Goal: Ask a question

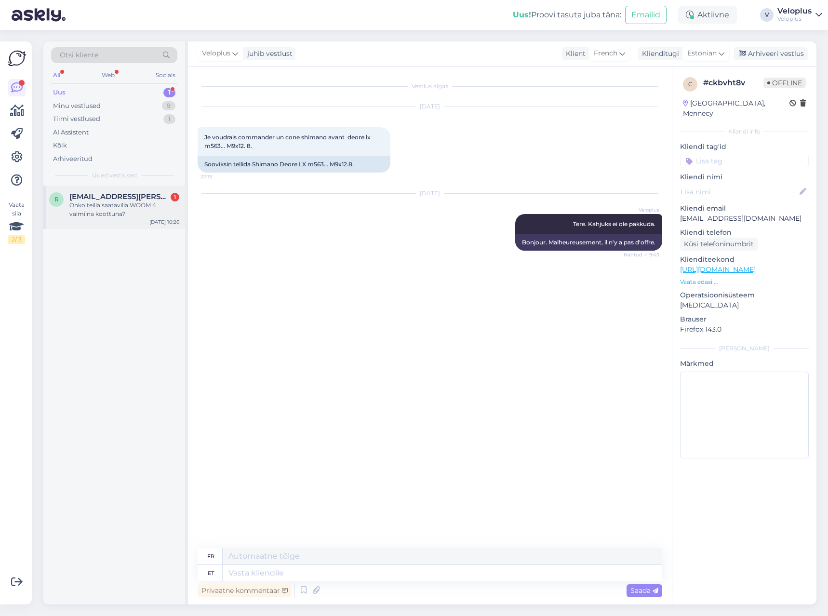
click at [120, 205] on div "Onko teillä saatavilla WOOM 4 valmiina koottuna?" at bounding box center [124, 209] width 110 height 17
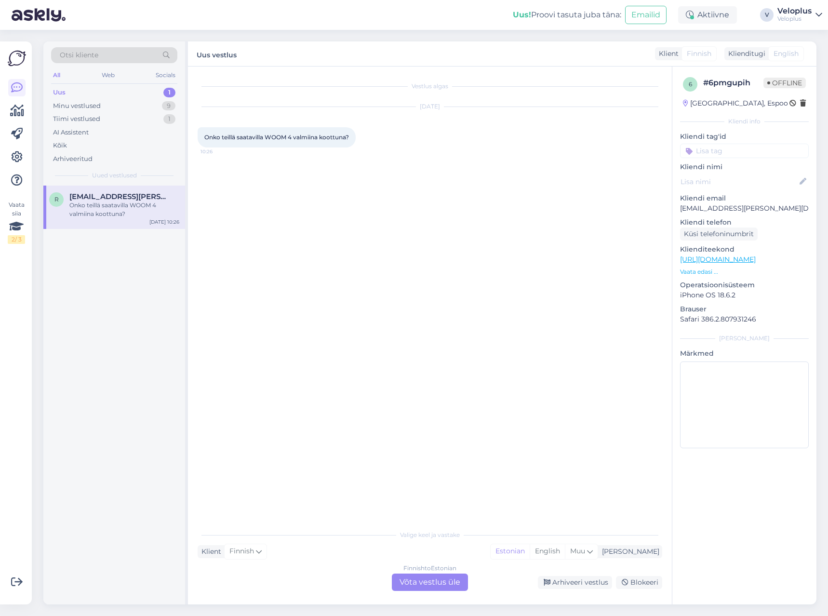
click at [434, 579] on div "Finnish to Estonian Võta vestlus üle" at bounding box center [430, 582] width 76 height 17
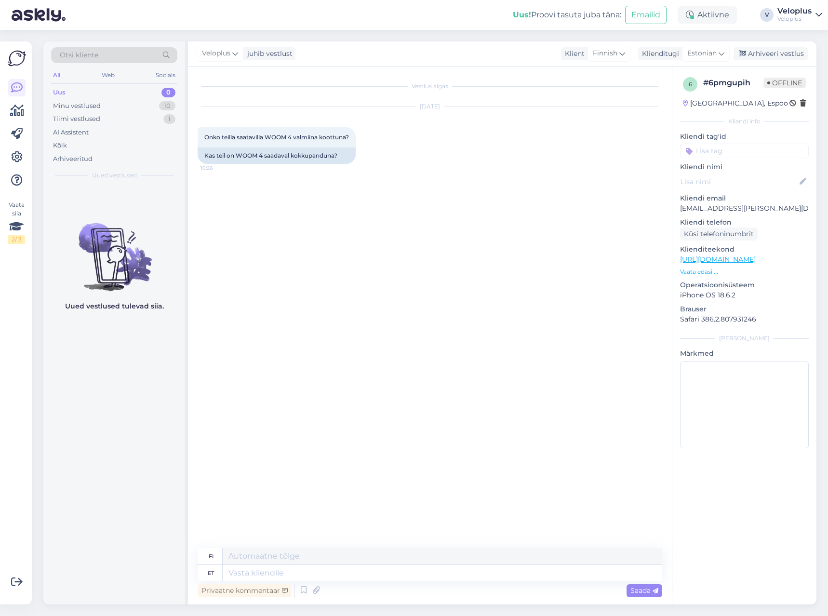
click at [692, 273] on p "Vaata edasi ..." at bounding box center [744, 272] width 129 height 9
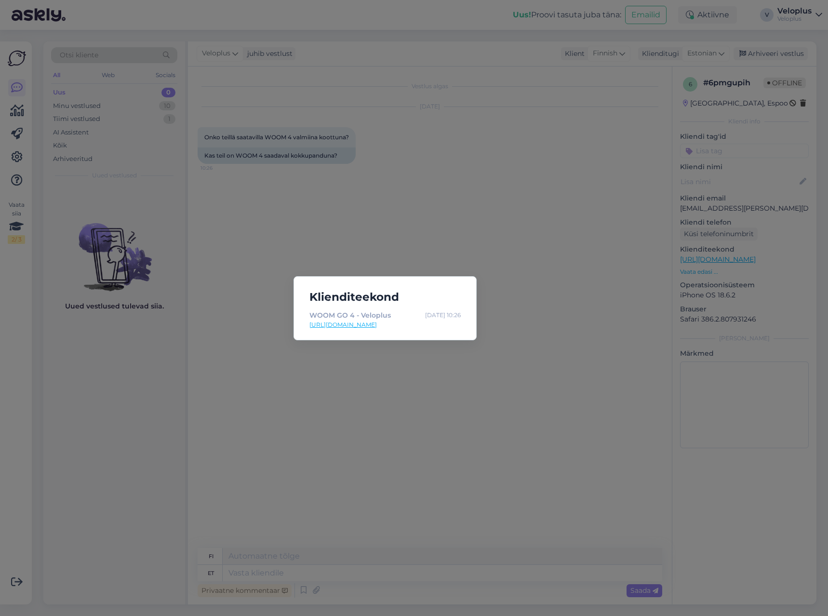
click at [554, 266] on div "Klienditeekond WOOM GO 4 - Veloplus [DATE] 10:26 [URL][DOMAIN_NAME]" at bounding box center [414, 308] width 828 height 616
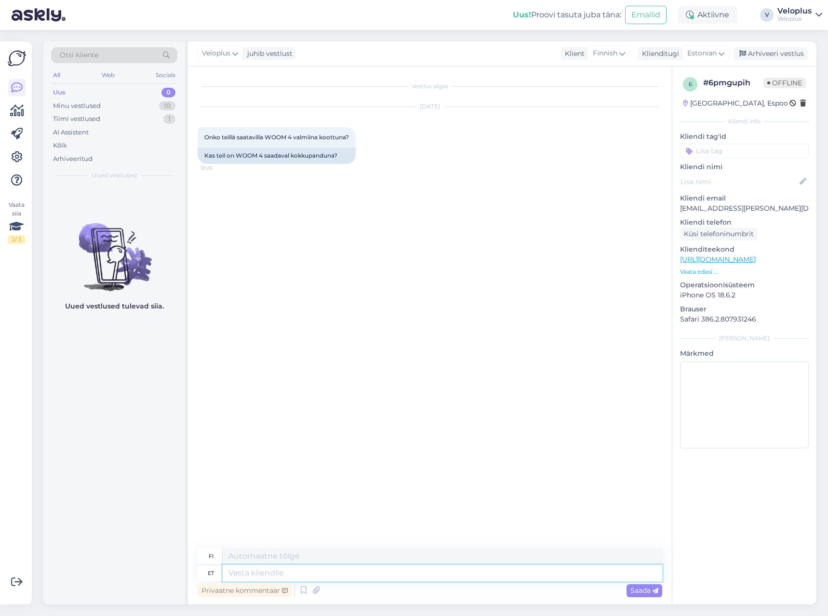
click at [318, 575] on textarea at bounding box center [443, 573] width 440 height 16
type textarea "Tere."
type textarea "Hei."
type textarea "Tere. Jah, ka"
type textarea "Hei. [GEOGRAPHIC_DATA]."
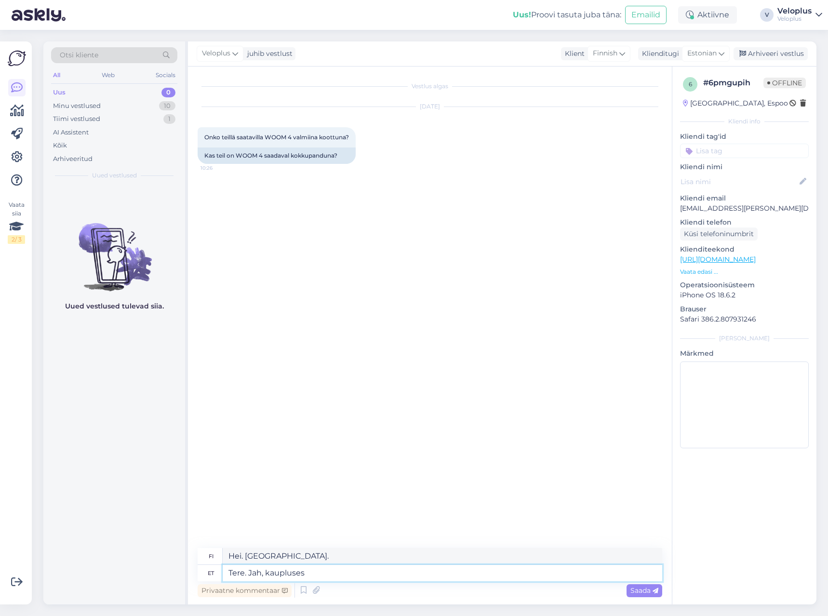
type textarea "Tere. Jah, kaupluses k"
type textarea "Hei. Kyllä, kaupassa."
type textarea "Tere. Jah, kaupluses kindlasti o"
type textarea "Hei. Kyllä, ehdottomasti kaupassa"
type textarea "Tere. Jah, kaupluses kindlasti on m"
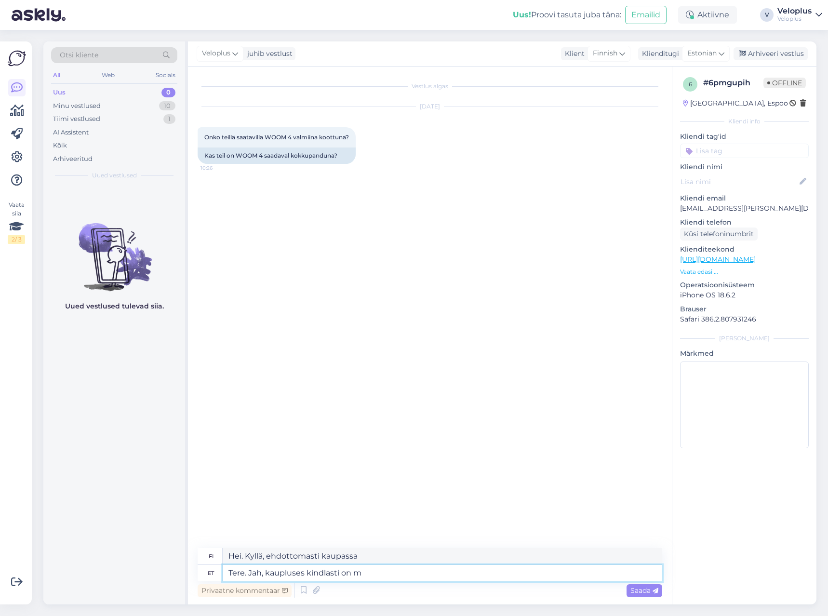
type textarea "Hei. Kyllä, kaupassa sitä ehdottomasti on."
type textarea "Tere. Jah, kaupluses kindlasti on mõni v"
type textarea "Hei. Kyllä, kaupassa on ehdottomasti joitakin"
type textarea "Tere. Jah, kaupluses kindlasti on mõni värv k"
type textarea "Hei. Kyllä, kaupassa on ehdottomasti joitakin värejä."
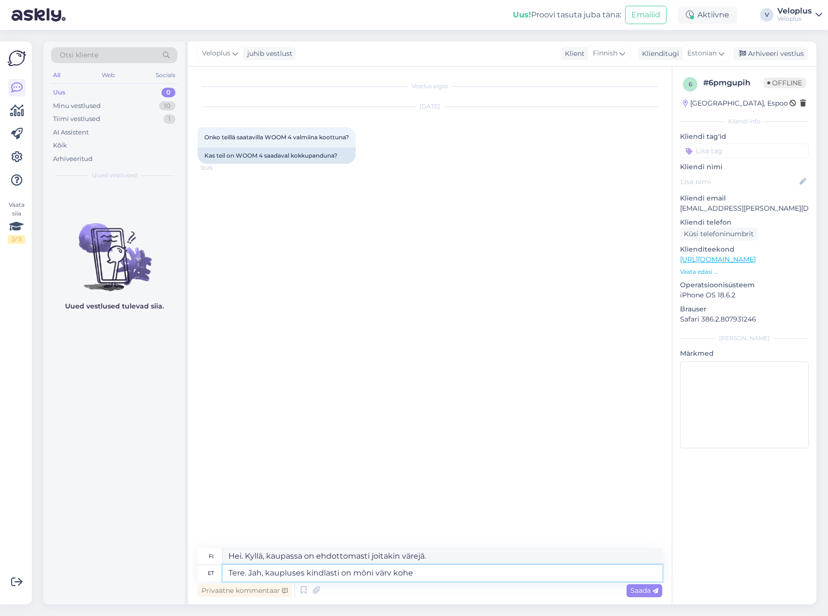
type textarea "Tere. Jah, kaupluses kindlasti on mõni värv kohe"
type textarea "Hei. Kyllä, kaupassa on ehdottomasti joitain värejä juuri nyt."
type textarea "Tere. Jah, kaupluses kindlasti on mõni värv kohe ka kokkupanduna ole"
type textarea "Hei. Kyllä, kaupassa on ehdottomasti joitakin värejä jo koottuna."
type textarea "Tere. Jah, kaupluses kindlasti on mõni värv kohe ka kokkupanduna olemas."
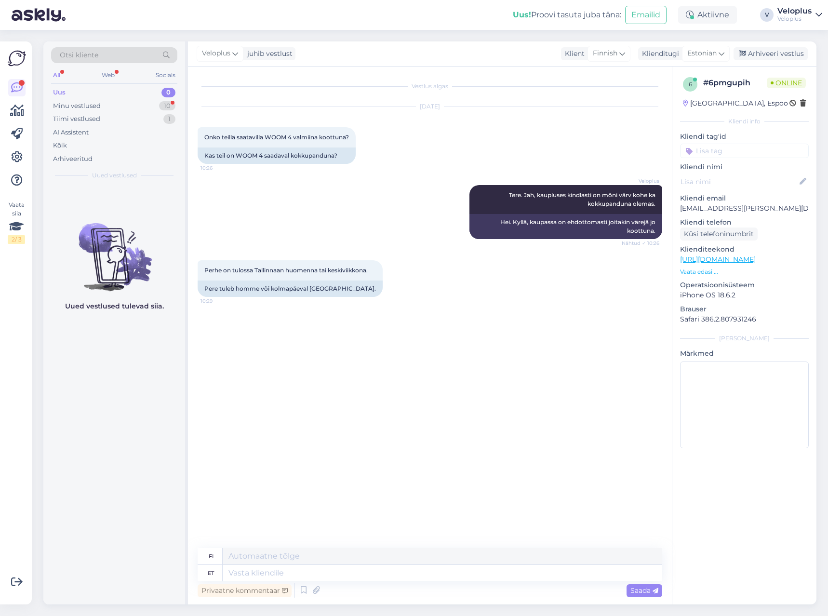
click at [285, 336] on div "Vestlus algas [DATE] Onko teillä saatavilla WOOM 4 valmiina koottuna? 10:26 Kas…" at bounding box center [435, 307] width 474 height 463
click at [104, 105] on div "Minu vestlused 10" at bounding box center [114, 106] width 126 height 14
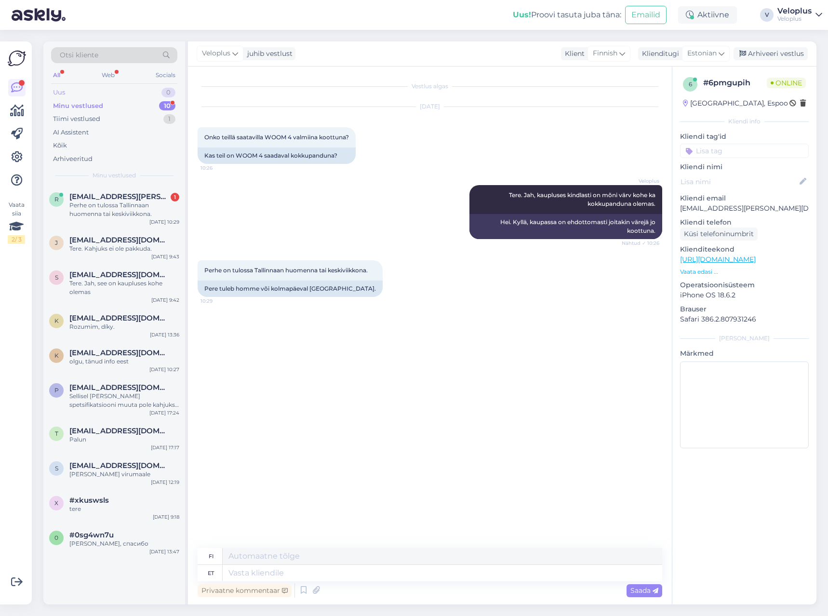
click at [111, 91] on div "Uus 0" at bounding box center [114, 93] width 126 height 14
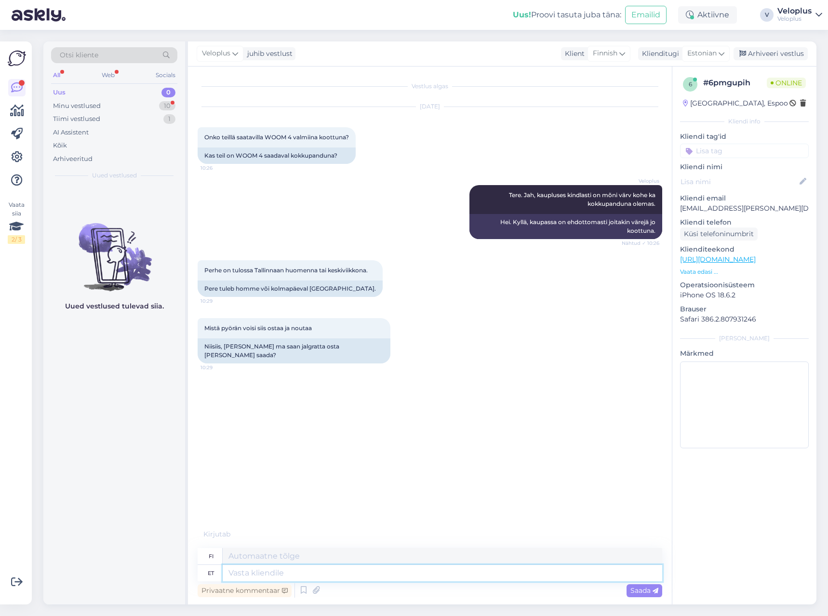
click at [287, 570] on textarea at bounding box center [443, 573] width 440 height 16
type textarea "Aadress"
type textarea "Osoite"
type textarea "Aadress on"
type textarea "Osoite on"
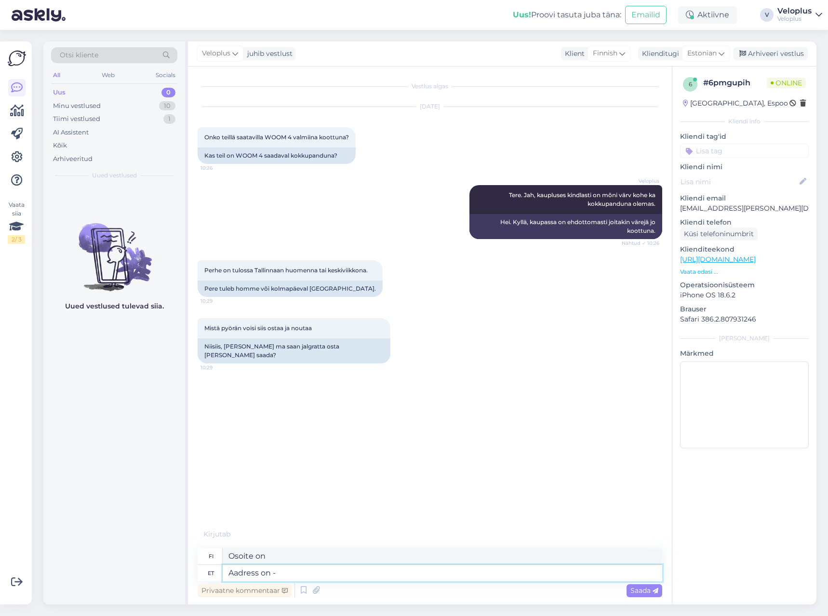
type textarea "Aadress on -"
type textarea "Osoite on -"
type textarea "Aadress on - Saku"
type textarea "Osoite on - Saku"
type textarea "Aadress on - Saku 3,"
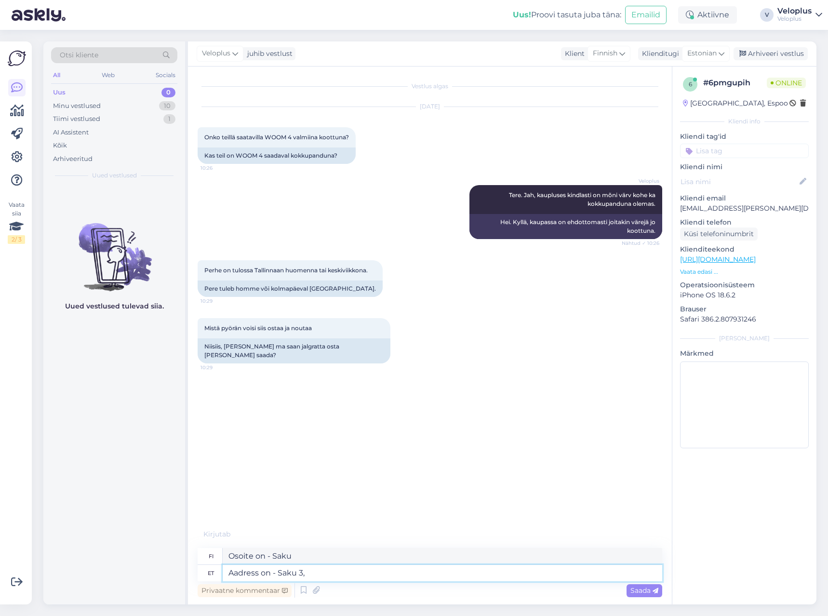
type textarea "Osoite on - Saku 3,"
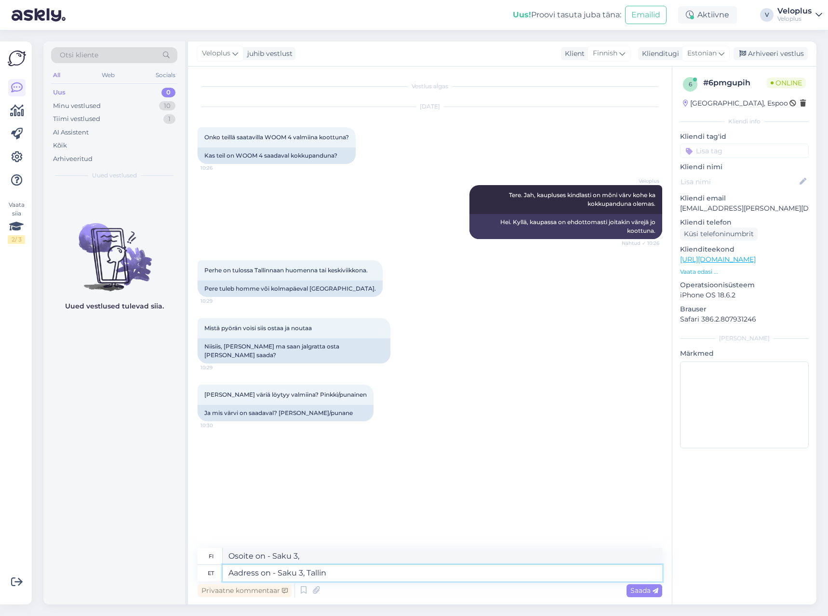
type textarea "Aadress on - [STREET_ADDRESS]"
type textarea "Osoite on - Saku 3, [GEOGRAPHIC_DATA]"
type textarea "Aadress on - [STREET_ADDRESS]."
type textarea "Osoite on - Saku 3, [GEOGRAPHIC_DATA]."
type textarea "Aadress on - [STREET_ADDRESS]. AS"
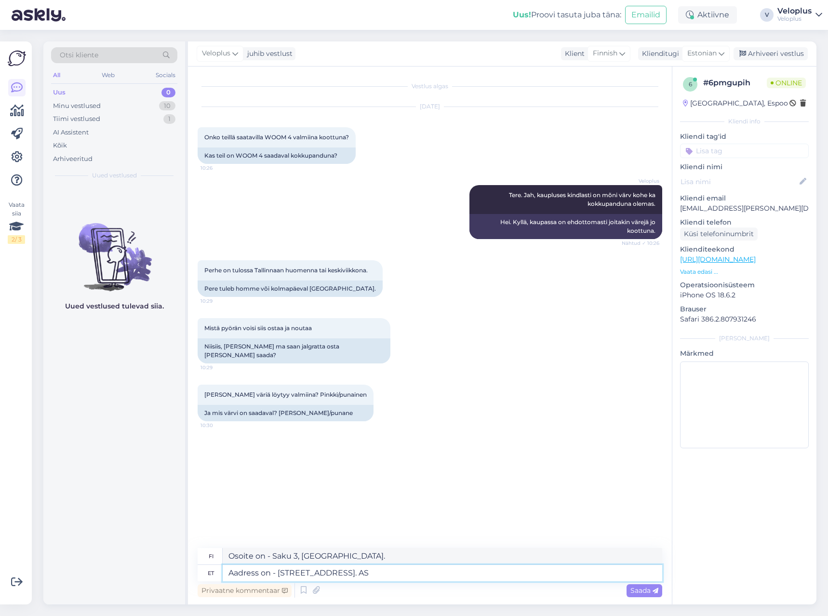
type textarea "Osoite on - Saku 3, [GEOGRAPHIC_DATA]. AS"
type textarea "Aadress on - [STREET_ADDRESS]. Avatud"
type textarea "Osoite on - Saku 3, [GEOGRAPHIC_DATA]. [GEOGRAPHIC_DATA]"
type textarea "Aadress on - [STREET_ADDRESS]. Avatud esmaspäevast r"
type textarea "Osoite on Saku 3, [GEOGRAPHIC_DATA]. Avoinna maanantaista alkaen."
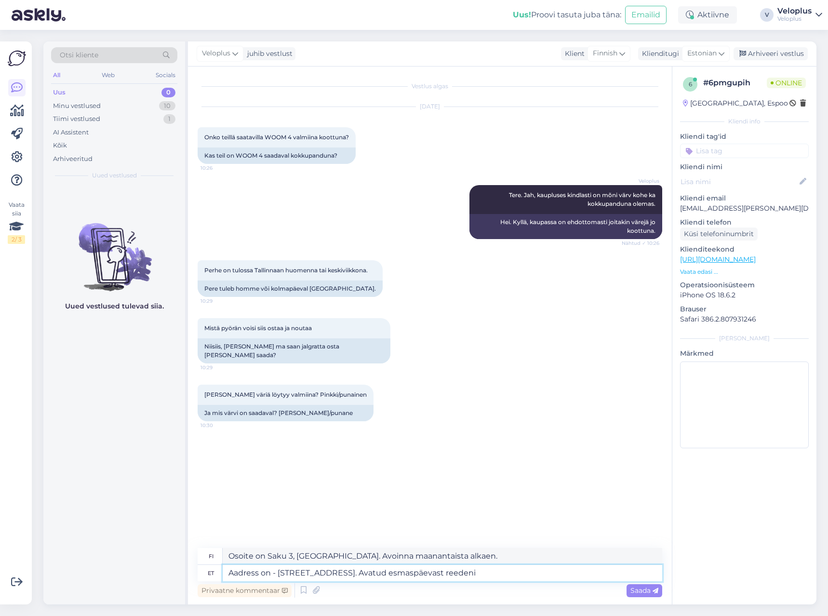
type textarea "Aadress on - [STREET_ADDRESS]. Avatud esmaspäevast reedeni"
type textarea "Osoite on Saku 3, [GEOGRAPHIC_DATA]. Avoinna maanantaista perjantaihin."
type textarea "Aadress on - [STREET_ADDRESS]. Avatud esmaspäevast reedeni 10-19."
type textarea "Osoite on Saku 3, [GEOGRAPHIC_DATA]. Avoinna maanantaista perjantaihin klo 10-19"
type textarea "Aadress on - [STREET_ADDRESS]. Avatud esmaspäevast reedeni 10-19."
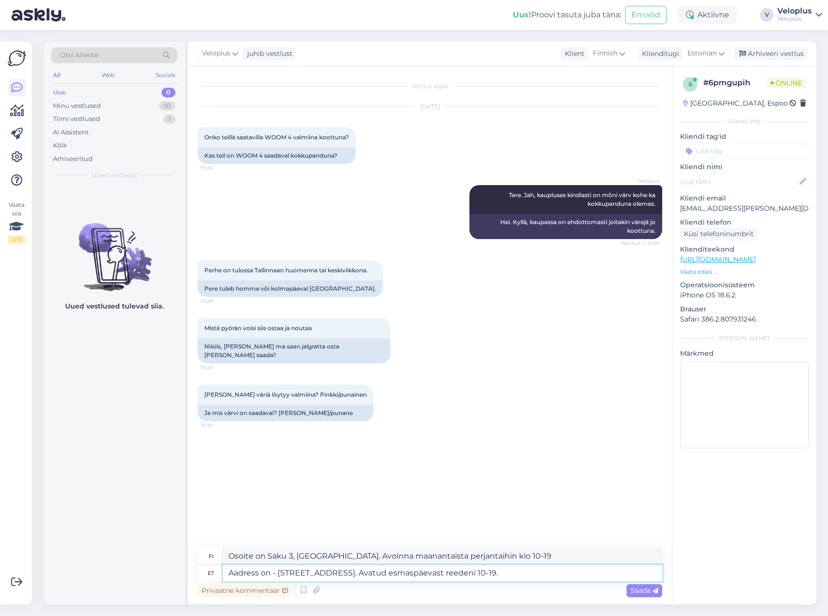
type textarea "Osoite on Saku 3, [GEOGRAPHIC_DATA]. Avoinna maanantaista perjantaihin klo 10-1…"
click at [520, 566] on textarea "Aadress on - [STREET_ADDRESS]. Avatud esmaspäevast reedeni 10-19." at bounding box center [443, 573] width 440 height 16
type textarea "Aadress on - [STREET_ADDRESS]. Avatud esmaspäevast reedeni 10-19. Hetkel ni"
type textarea "Osoite on Saku 3, [GEOGRAPHIC_DATA]. Avoinna maanantaista perjantaihin klo 10-1…"
type textarea "Aadress on - [STREET_ADDRESS]. Avatud esmaspäevast reedeni 10-19. Hetkel [PERSO…"
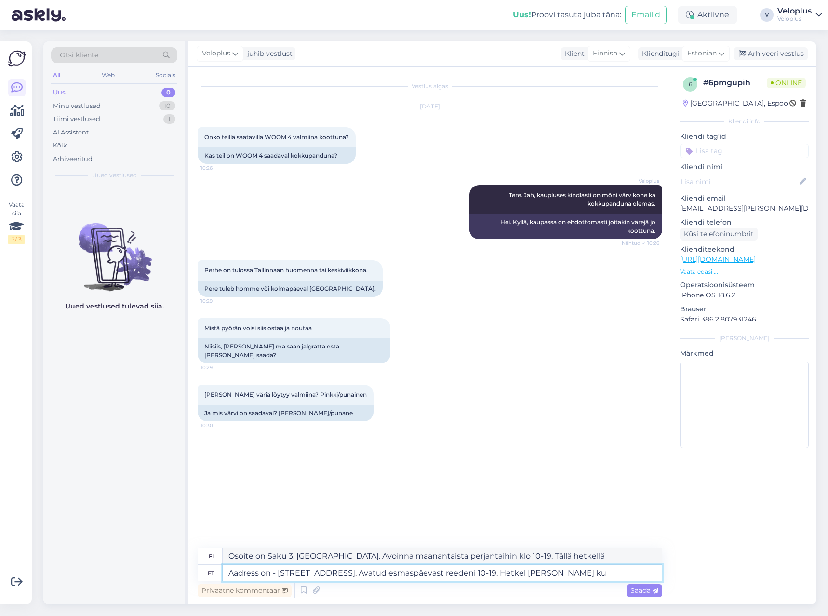
type textarea "Osoite on Saku 3, [GEOGRAPHIC_DATA]. Avoinna maanantaista perjantaihin klo 10-1…"
type textarea "Aadress on - [STREET_ADDRESS]. Avatud esmaspäevast reedeni 10-19. Hetkel nii [P…"
type textarea "Osoite on Saku 3, [GEOGRAPHIC_DATA]. Avoinna maanantaista perjantaihin klo 10-1…"
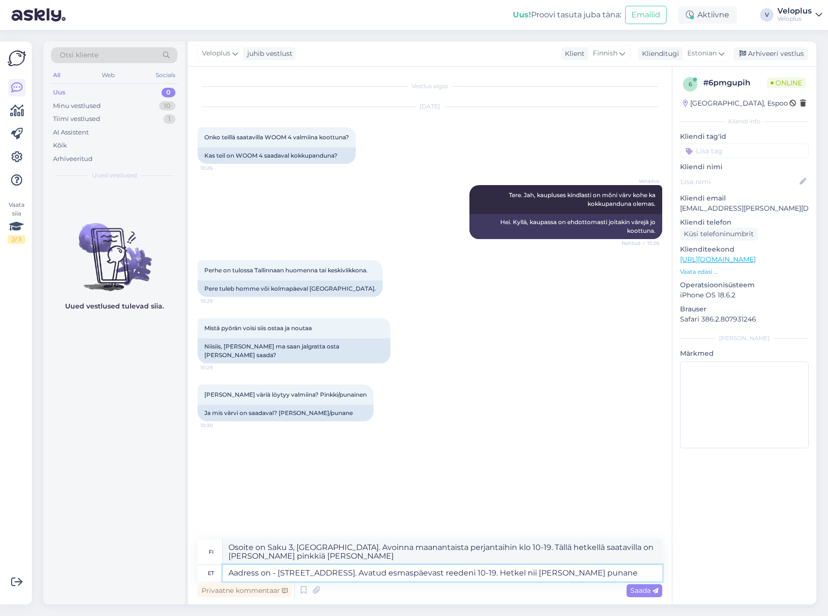
type textarea "Aadress on - [STREET_ADDRESS]. Avatud esmaspäevast reedeni 10-19. Hetkel nii [P…"
type textarea "Osoite on Saku 3, [GEOGRAPHIC_DATA]. Avoinna maanantaista perjantaihin klo 10-1…"
type textarea "Aadress on - [STREET_ADDRESS]. Avatud esmaspäevast reedeni 10-19. Hetkel nii [P…"
type textarea "Osoite on Saku 3, [GEOGRAPHIC_DATA]. Avoinna maanantaista perjantaihin klo 10-1…"
type textarea "Aadress on - [STREET_ADDRESS]. Avatud esmaspäevast reedeni 10-19. Hetkel nii [P…"
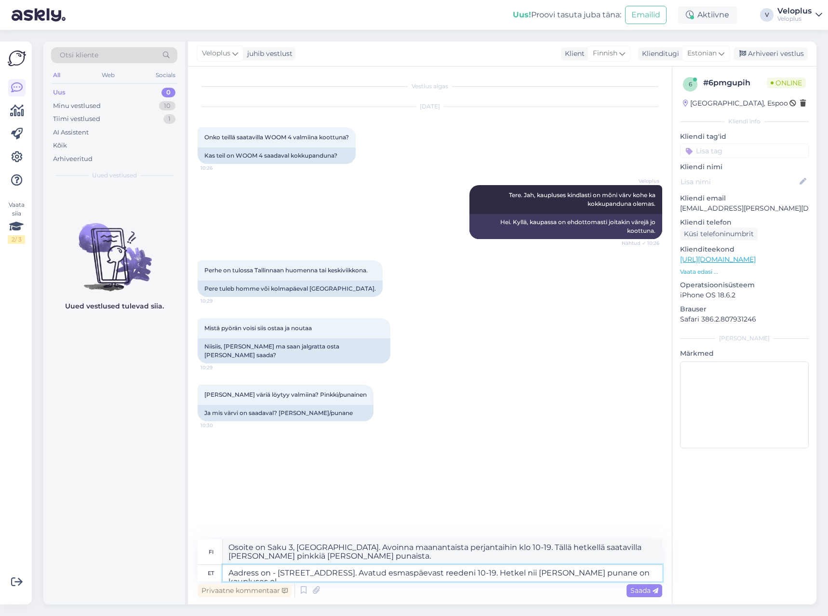
type textarea "Osoite on Saku 3, [GEOGRAPHIC_DATA]. Avoinna maanantaista perjantaihin klo 10-1…"
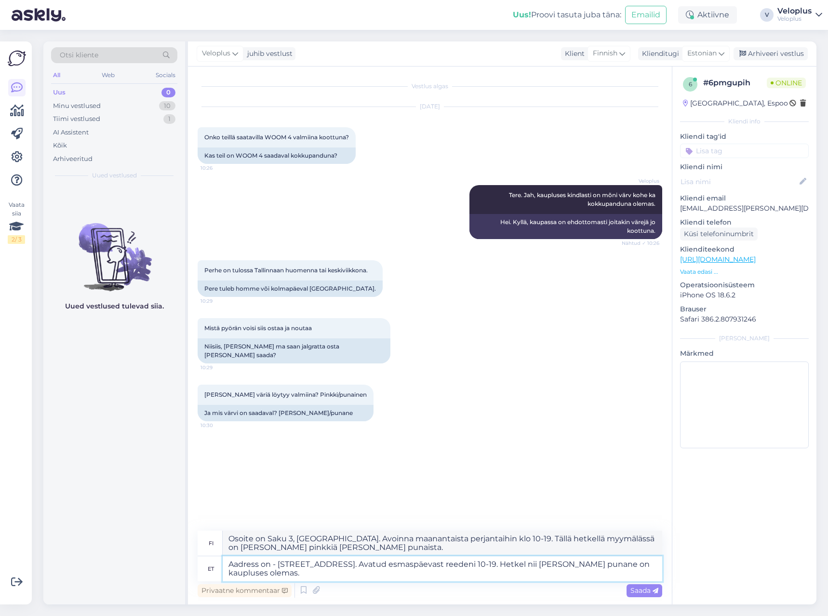
type textarea "Aadress on - [STREET_ADDRESS]. Avatud esmaspäevast reedeni 10-19. Hetkel nii [P…"
type textarea "Osoite on Saku 3, [GEOGRAPHIC_DATA]. Avoinna maanantaista perjantaihin klo 10-1…"
type textarea "Aadress on - [STREET_ADDRESS]. Avatud esmaspäevast reedeni 10-19. Hetkel nii [P…"
type textarea "Osoite on Saku 3, [GEOGRAPHIC_DATA]. Avoinna maanantaista perjantaihin klo 10-1…"
type textarea "Aadress on - [STREET_ADDRESS]. Avatud esmaspäevast reedeni 10-19. Hetkel nii [P…"
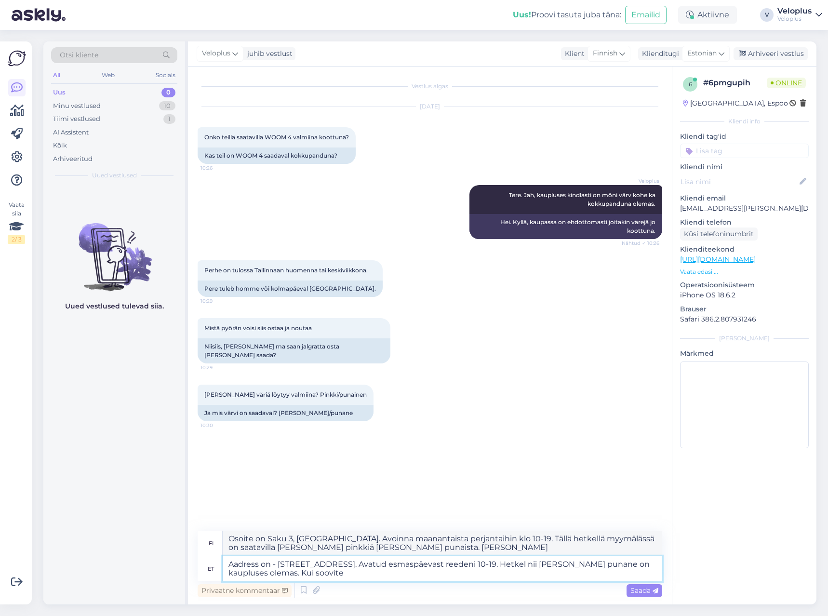
type textarea "Osoite on Saku 3, [GEOGRAPHIC_DATA]. Avoinna maanantaista perjantaihin klo 10-1…"
type textarea "Aadress on - [STREET_ADDRESS]. Avatud esmaspäevast reedeni 10-19. Hetkel nii [P…"
type textarea "Osoite on Saku 3, [GEOGRAPHIC_DATA]. Avoinna maanantaista perjantaihin klo 10-1…"
type textarea "Aadress on - [STREET_ADDRESS]. Avatud esmaspäevast reedeni 10-19. Hetkel nii [P…"
type textarea "Osoite on Saku 3, [GEOGRAPHIC_DATA]. Avoinna maanantaista perjantaihin klo 10-1…"
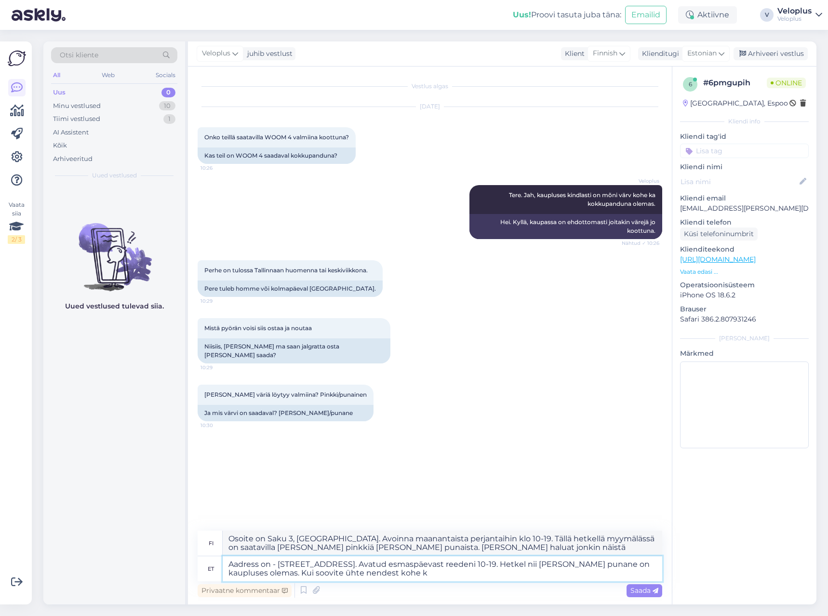
type textarea "Aadress on - [STREET_ADDRESS]. Avatud esmaspäevast reedeni 10-19. Hetkel nii [P…"
type textarea "Osoite on Saku 3, [GEOGRAPHIC_DATA]. Avoinna maanantaista perjantaihin klo 10-1…"
type textarea "Aadress on - [STREET_ADDRESS]. Avatud esmaspäevast reedeni 10-19. Hetkel nii [P…"
type textarea "Osoite on Saku 3, [GEOGRAPHIC_DATA]. Avoinna maanantaista perjantaihin klo 10-1…"
type textarea "Aadress on - [STREET_ADDRESS]. Avatud esmaspäevast reedeni 10-19. Hetkel nii [P…"
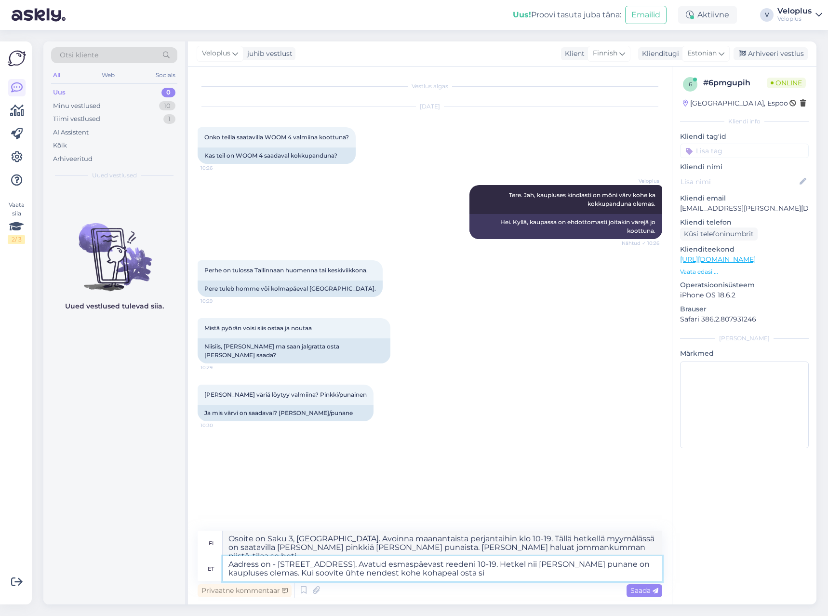
type textarea "Osoite on Saku 3, [GEOGRAPHIC_DATA]. Avoinna maanantaista perjantaihin klo 10-1…"
type textarea "Aadress on - [STREET_ADDRESS]. Avatud esmaspäevast reedeni 10-19. Hetkel nii [P…"
type textarea "Osoite on Saku 3, [GEOGRAPHIC_DATA]. Avoinna maanantaista perjantaihin klo 10-1…"
type textarea "Aadress on - [STREET_ADDRESS]. Avatud esmaspäevast reedeni 10-19. Hetkel nii [P…"
type textarea "Osoite on Saku 3, [GEOGRAPHIC_DATA]. Avoinna maanantaista perjantaihin klo 10-1…"
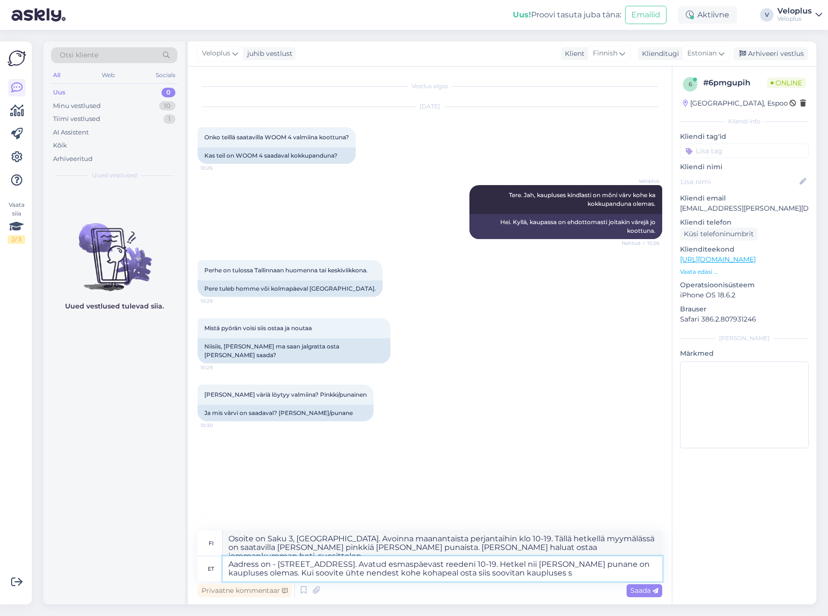
type textarea "Aadress on - [STREET_ADDRESS]. Avatud esmaspäevast reedeni 10-19. Hetkel nii [P…"
type textarea "Osoite on - Saku 3, [GEOGRAPHIC_DATA]. Avoinna maanantaista perjantaihin klo 10…"
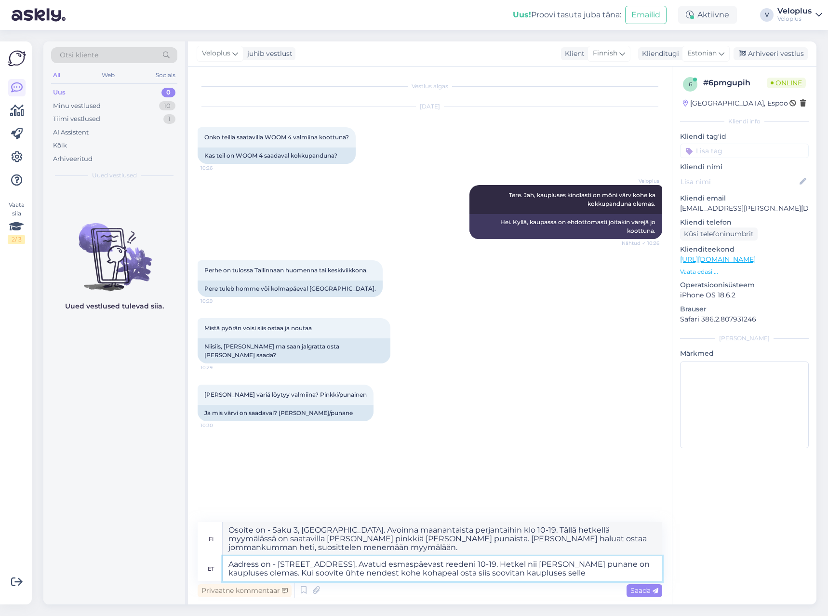
type textarea "Aadress on - [STREET_ADDRESS]. Avatud esmaspäevast reedeni 10-19. Hetkel nii [P…"
type textarea "Osoite on - Saku 3, [GEOGRAPHIC_DATA]. Avoinna maanantaista perjantaihin klo 10…"
type textarea "Aadress on - [STREET_ADDRESS]. Avatud esmaspäevast reedeni 10-19. Hetkel nii [P…"
type textarea "Osoite on Saku 3, [GEOGRAPHIC_DATA]. Avoinna maanantaista perjantaihin klo 10-1…"
type textarea "Aadress on - [STREET_ADDRESS]. Avatud esmaspäevast reedeni 10-19. Hetkel nii [P…"
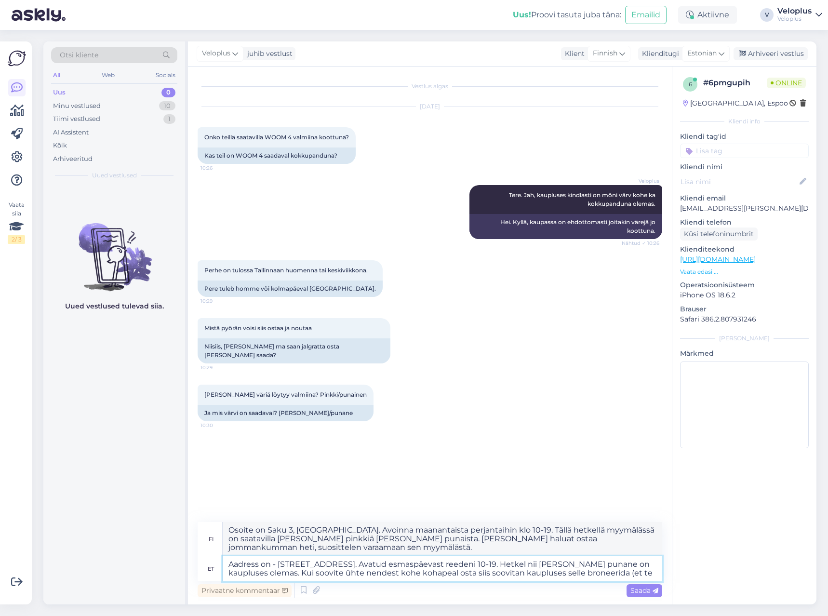
type textarea "Osoite on Saku 3, [GEOGRAPHIC_DATA]. Avoinna maanantaista perjantaihin klo 10-1…"
type textarea "Aadress on - [STREET_ADDRESS]. Avatud esmaspäevast reedeni 10-19. Hetkel nii [P…"
type textarea "Osoite on Saku 3, [GEOGRAPHIC_DATA]. Avoinna maanantaista perjantaihin klo 10-1…"
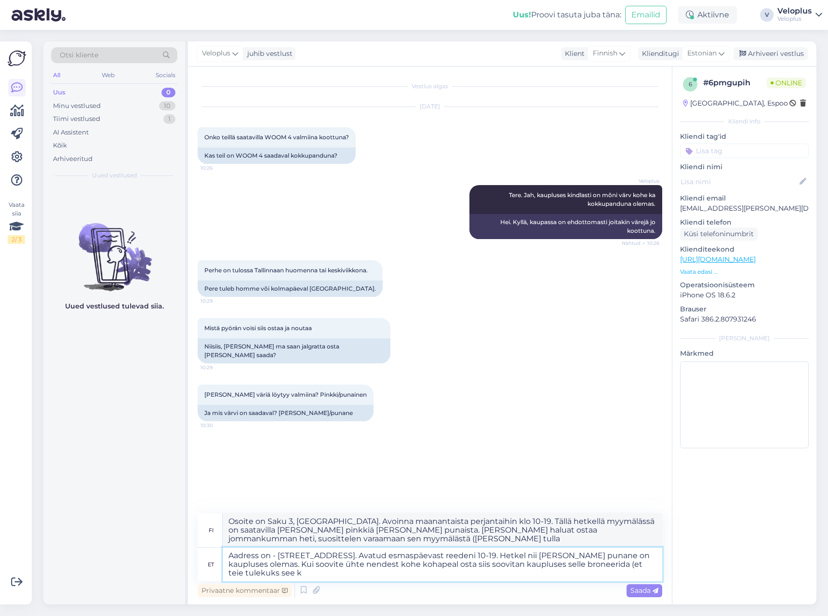
type textarea "Aadress on - [STREET_ADDRESS]. Avatud esmaspäevast reedeni 10-19. Hetkel nii [P…"
type textarea "Osoite on - Saku 3, [GEOGRAPHIC_DATA]. Avoinna maanantaista perjantaihin klo 10…"
type textarea "Aadress on - [STREET_ADDRESS]. Avatud esmaspäevast reedeni 10-19. Hetkel nii [P…"
type textarea "Osoite on - Saku 3, [GEOGRAPHIC_DATA]. Avoinna maanantaista perjantaihin klo 10…"
type textarea "Aadress on - [STREET_ADDRESS]. Avatud esmaspäevast reedeni 10-19. Hetkel nii [P…"
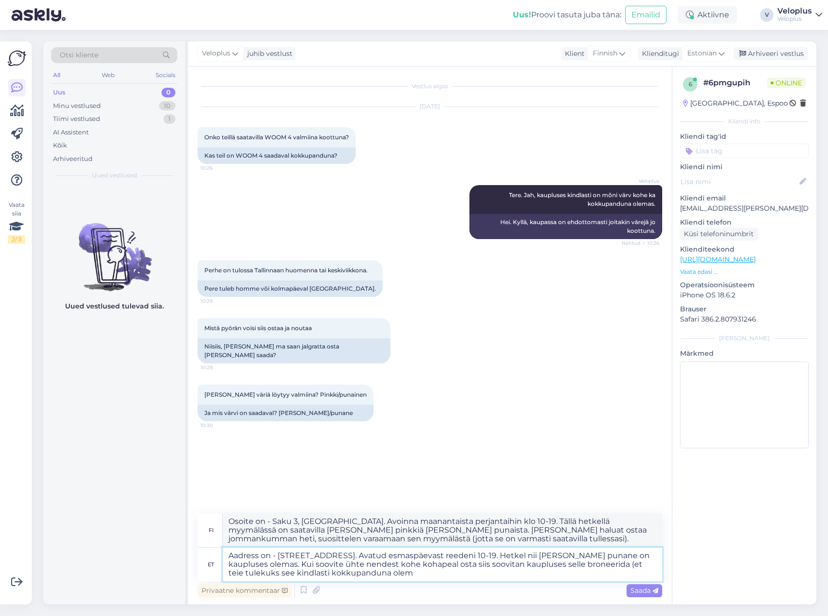
type textarea "Osoite on - Saku 3, [GEOGRAPHIC_DATA]. Avoinna maanantaista perjantaihin klo 10…"
type textarea "Aadress on - [STREET_ADDRESS]. Avatud esmaspäevast reedeni 10-19. Hetkel nii [P…"
type textarea "Osoite on - Saku 3, [GEOGRAPHIC_DATA]. Avoinna maanantaista perjantaihin klo 10…"
click at [419, 576] on textarea "Aadress on - [STREET_ADDRESS]. Avatud esmaspäevast reedeni 10-19. Hetkel nii [P…" at bounding box center [443, 565] width 440 height 34
paste textarea "56 488 000"
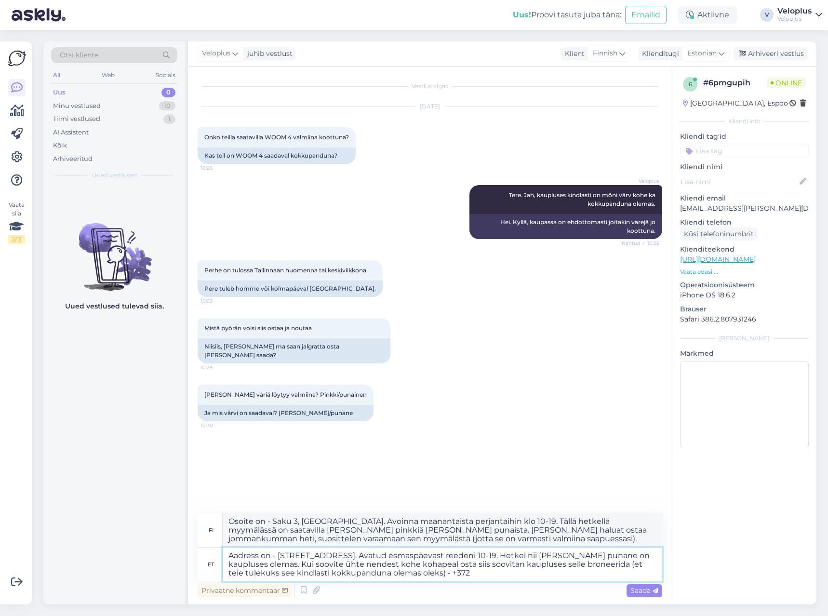
type textarea "Aadress on - [STREET_ADDRESS]. Avatud esmaspäevast reedeni 10-19. Hetkel nii [P…"
type textarea "Osoite on Saku 3, [GEOGRAPHIC_DATA]. Avoinna maanantaista perjantaihin klo 10-1…"
type textarea "Aadress on - [STREET_ADDRESS]. Avatud esmaspäevast reedeni 10-19. Hetkel nii [P…"
type textarea "Osoite on Saku 3, [GEOGRAPHIC_DATA]. Avoinna maanantaista perjantaihin klo 10-1…"
type textarea "Aadress on - [STREET_ADDRESS]. Avatud esmaspäevast reedeni 10-19. Hetkel nii [P…"
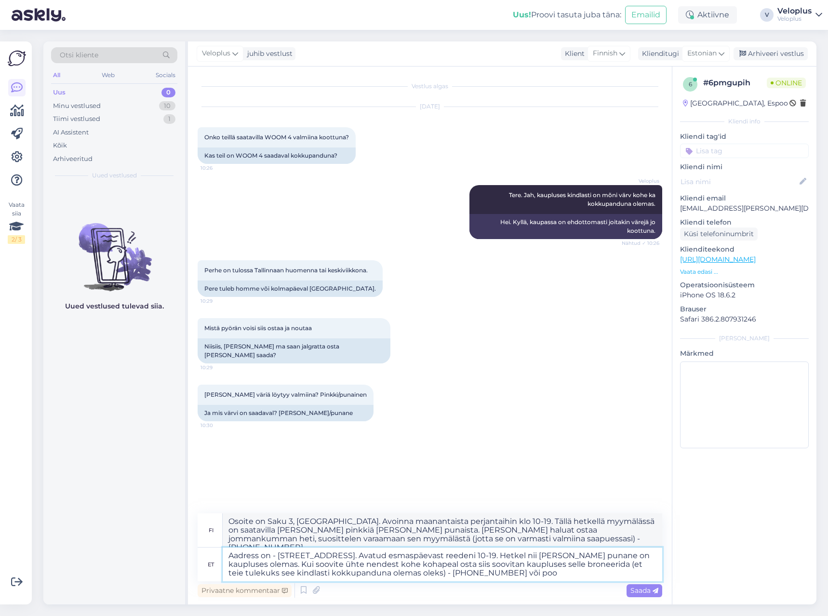
type textarea "Osoite on - Saku 3, [GEOGRAPHIC_DATA]. Avoinna maanantaista perjantaihin klo 10…"
type textarea "Aadress on - [STREET_ADDRESS]. Avatud esmaspäevast reedeni 10-19. Hetkel nii [P…"
type textarea "Osoite on Saku 3, [GEOGRAPHIC_DATA]. Avoinna maanantaista perjantaihin klo 10-1…"
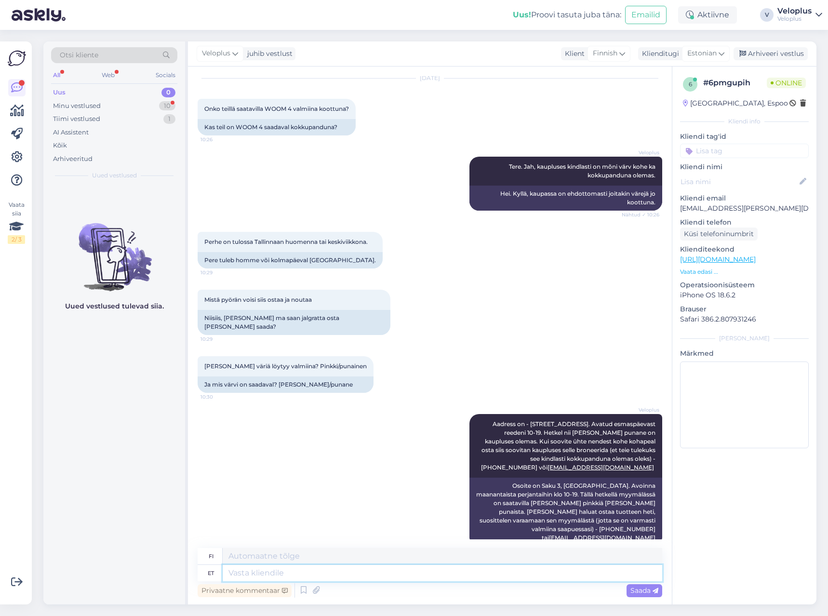
scroll to position [86, 0]
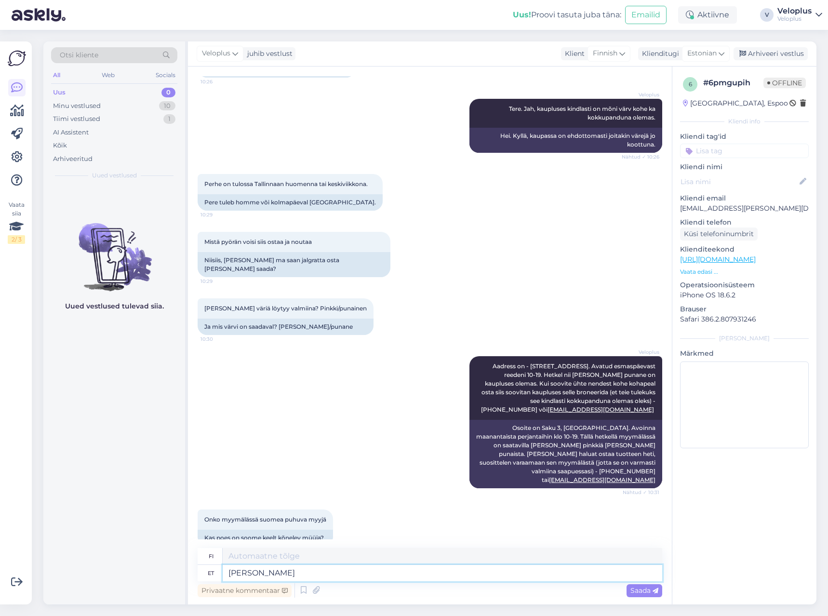
type textarea "Jah"
type textarea "Kyllä"
